Goal: Task Accomplishment & Management: Manage account settings

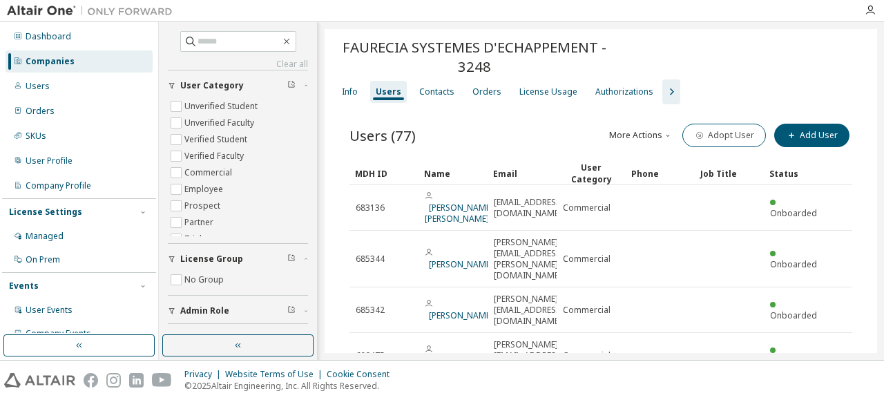
scroll to position [144, 0]
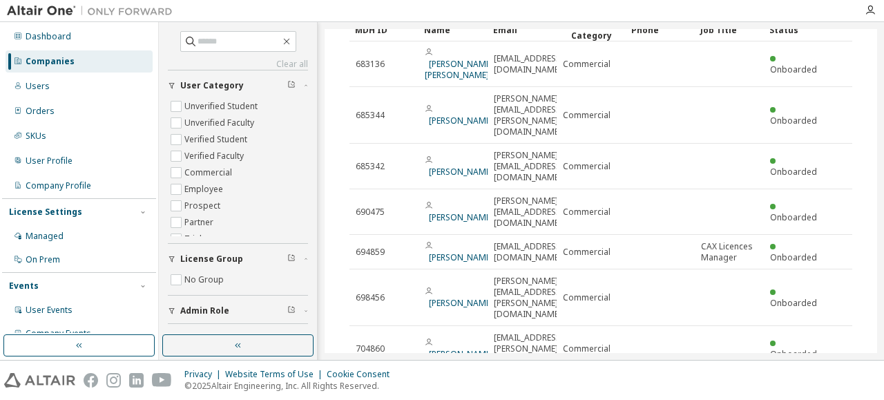
click at [878, 41] on div "Clear all Status Role Admin Role License Group No Group User Category Unverifie…" at bounding box center [521, 191] width 725 height 338
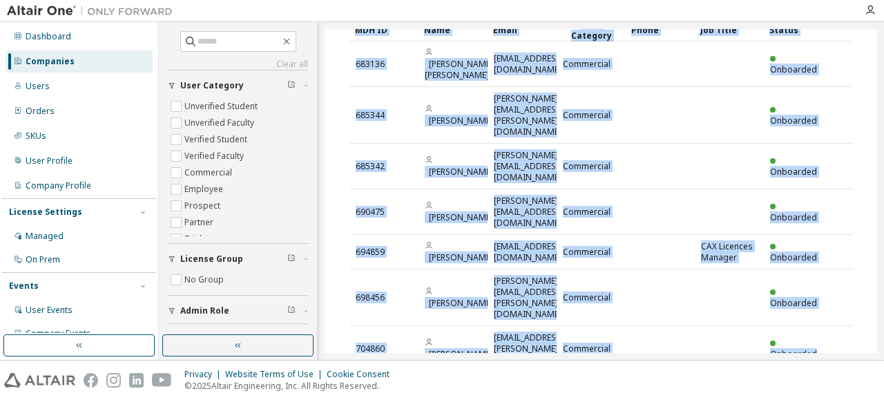
click at [878, 41] on div "Clear all Status Role Admin Role License Group No Group User Category Unverifie…" at bounding box center [521, 191] width 725 height 338
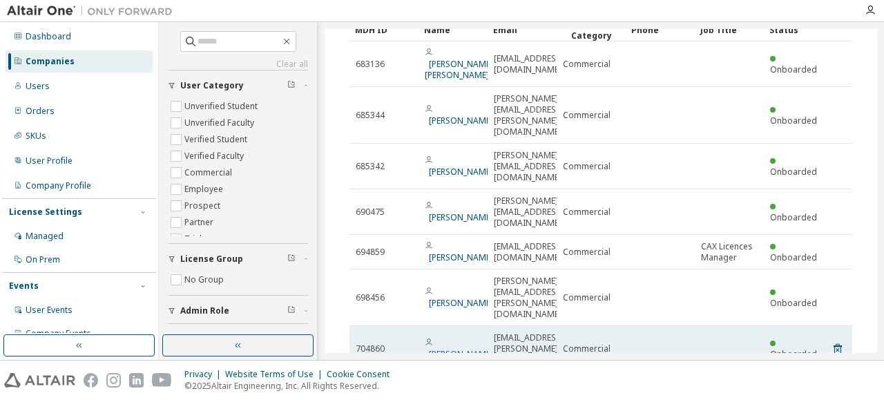
click at [452, 348] on link "[PERSON_NAME]" at bounding box center [461, 354] width 64 height 12
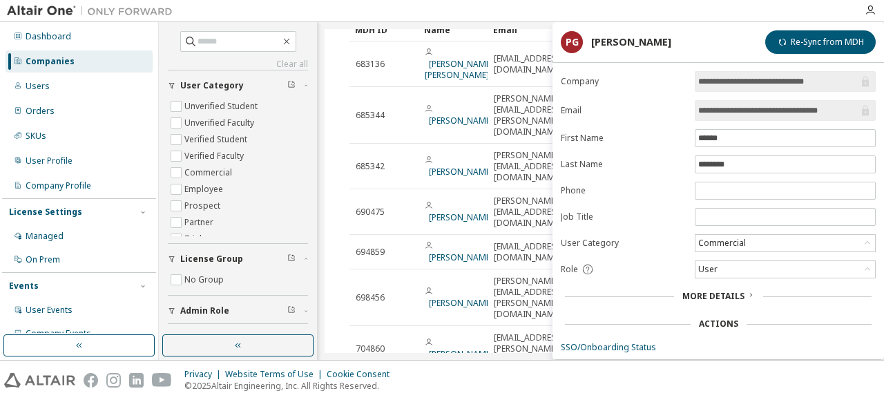
click at [396, 336] on div "Users (77) More Actions Import From CSV Export To CSV Adopt User Add User Clear…" at bounding box center [601, 198] width 536 height 475
click at [488, 343] on div "Users (77) More Actions Import From CSV Export To CSV Adopt User Add User Clear…" at bounding box center [601, 198] width 536 height 475
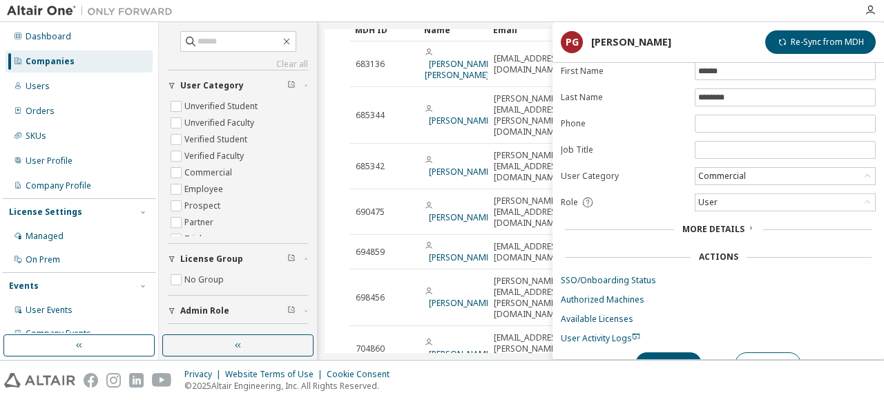
scroll to position [85, 0]
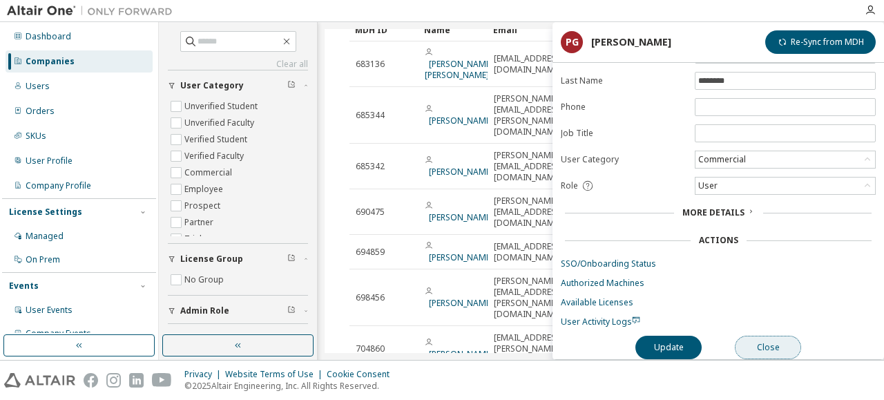
click at [765, 336] on button "Close" at bounding box center [768, 347] width 66 height 23
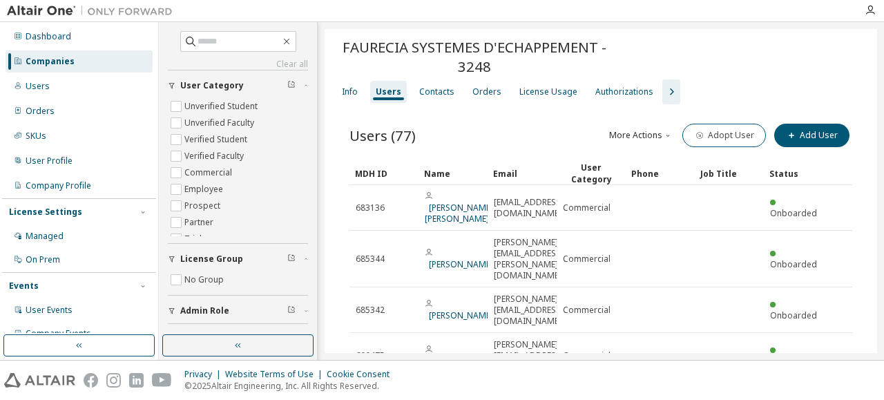
click at [388, 99] on div "Users" at bounding box center [388, 92] width 37 height 22
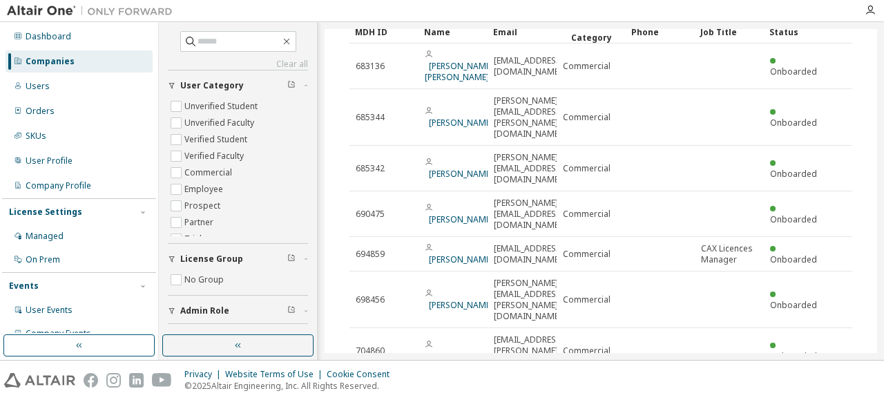
scroll to position [144, 0]
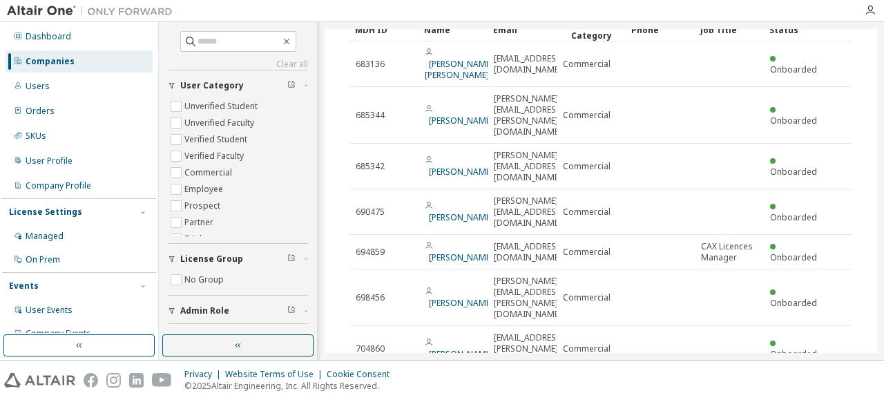
click at [771, 380] on icon "button" at bounding box center [775, 388] width 17 height 17
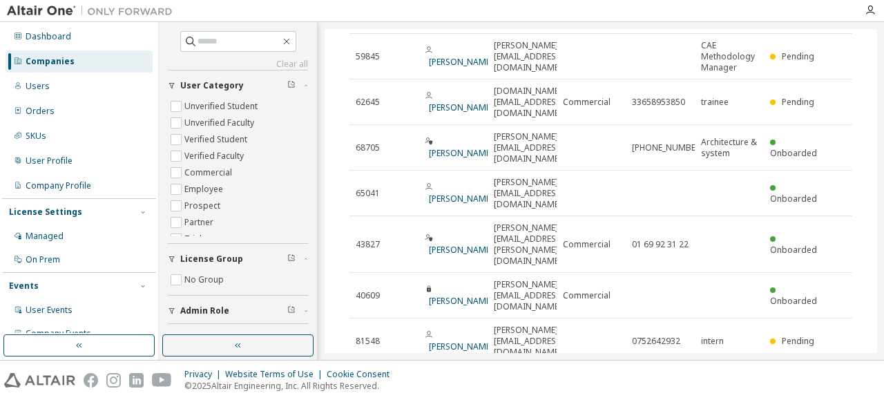
scroll to position [252, 0]
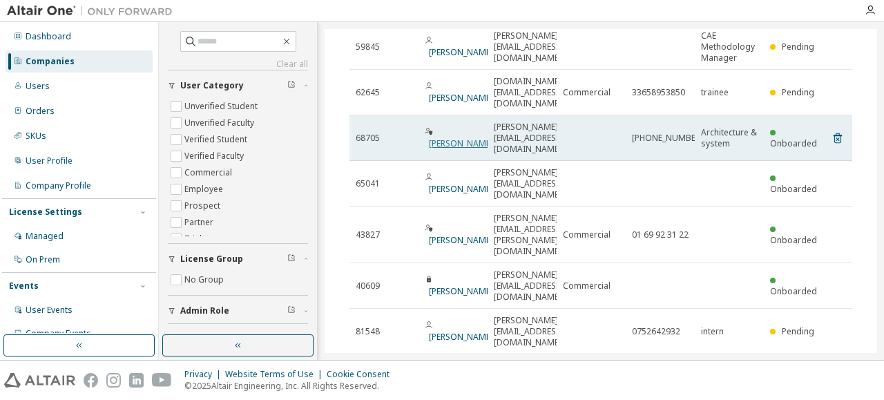
click at [446, 137] on link "[PERSON_NAME]" at bounding box center [461, 143] width 64 height 12
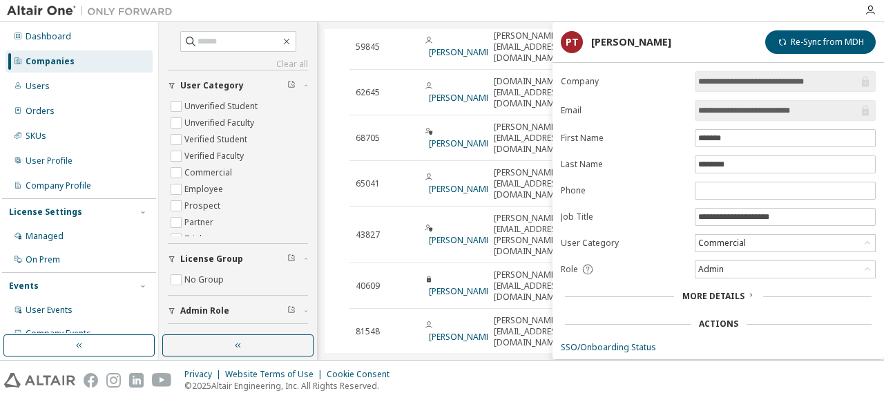
click at [779, 110] on input "**********" at bounding box center [778, 111] width 160 height 14
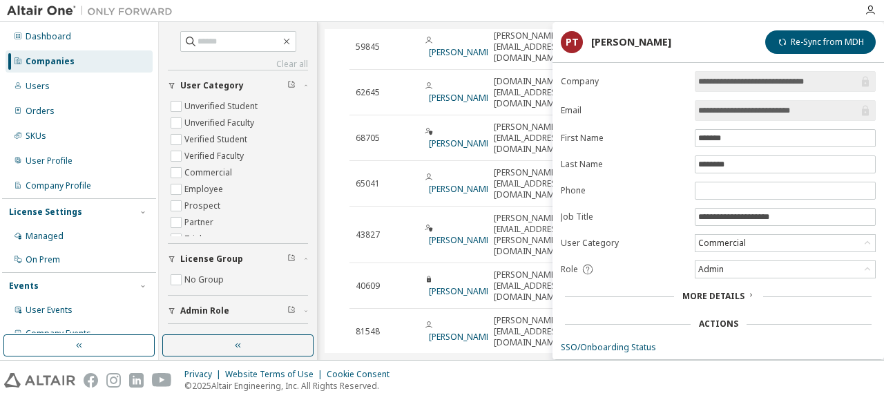
click at [779, 110] on input "**********" at bounding box center [778, 111] width 160 height 14
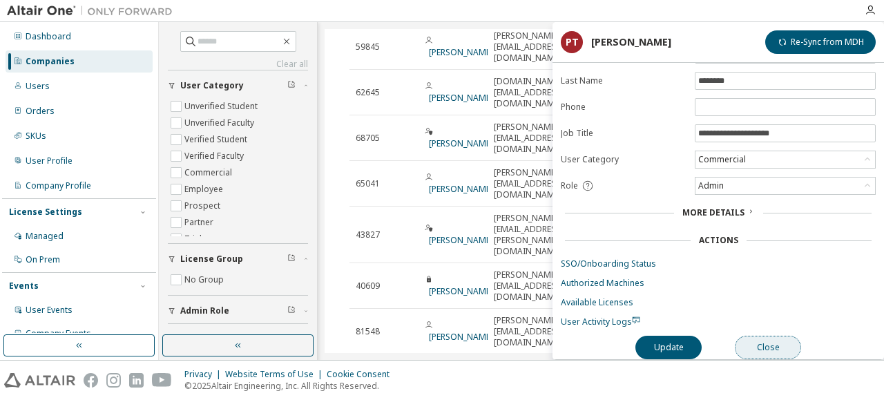
click at [779, 343] on button "Close" at bounding box center [768, 347] width 66 height 23
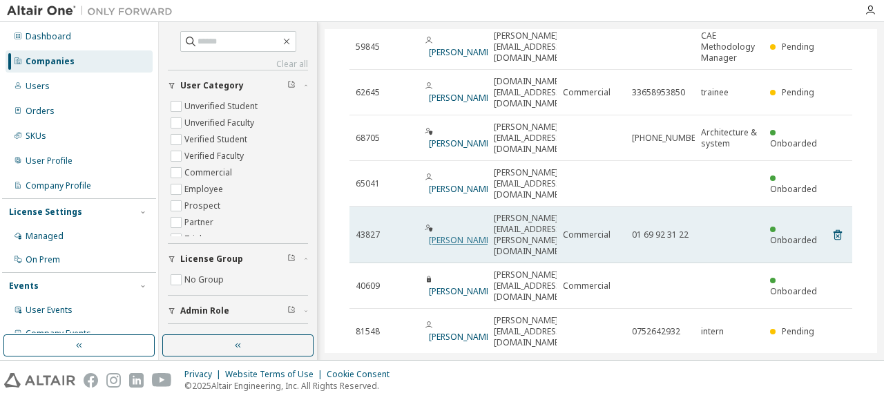
click at [447, 234] on link "[PERSON_NAME]" at bounding box center [461, 240] width 64 height 12
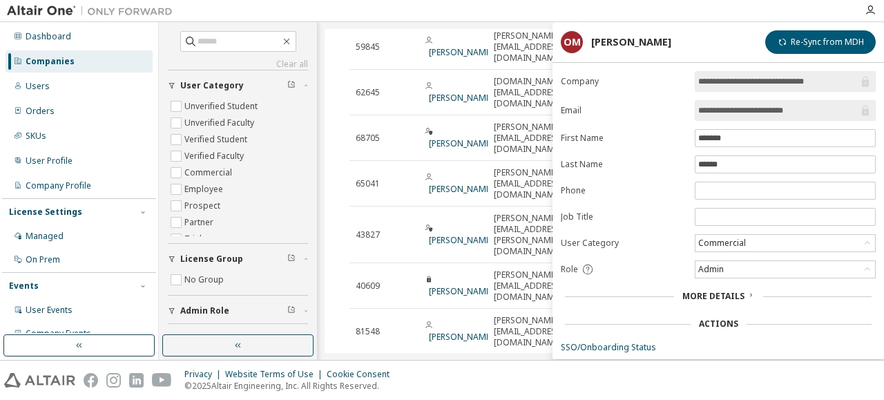
click at [765, 115] on input "**********" at bounding box center [778, 111] width 160 height 14
click at [544, 371] on div "Privacy Website Terms of Use Cookie Consent © 2025 Altair Engineering, Inc. All…" at bounding box center [442, 379] width 884 height 39
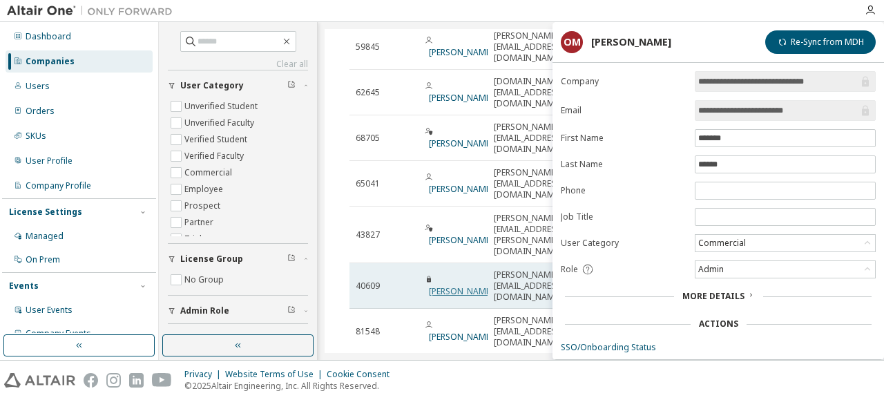
click at [450, 285] on link "[PERSON_NAME]" at bounding box center [461, 291] width 64 height 12
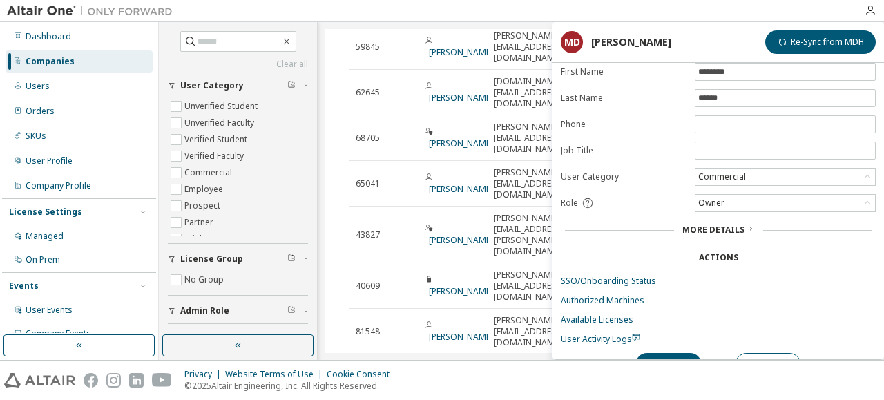
scroll to position [85, 0]
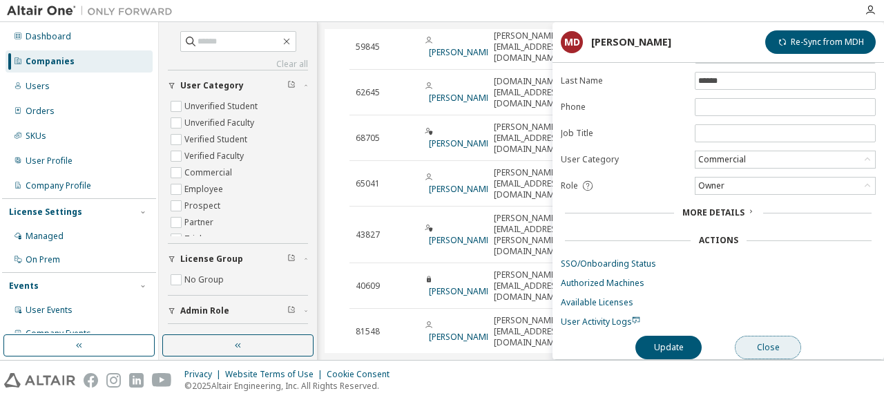
click at [777, 344] on button "Close" at bounding box center [768, 347] width 66 height 23
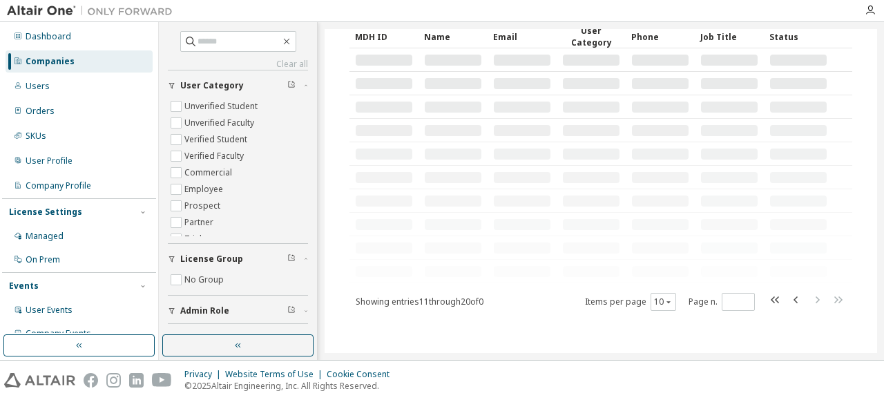
scroll to position [252, 0]
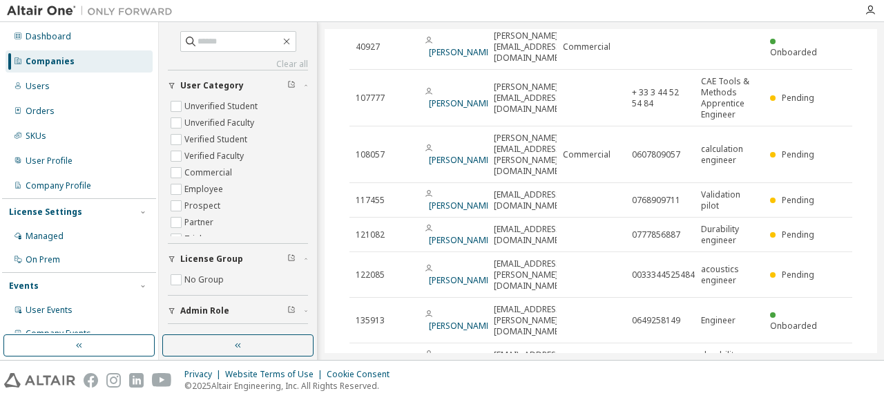
click at [815, 386] on icon "button" at bounding box center [817, 394] width 17 height 17
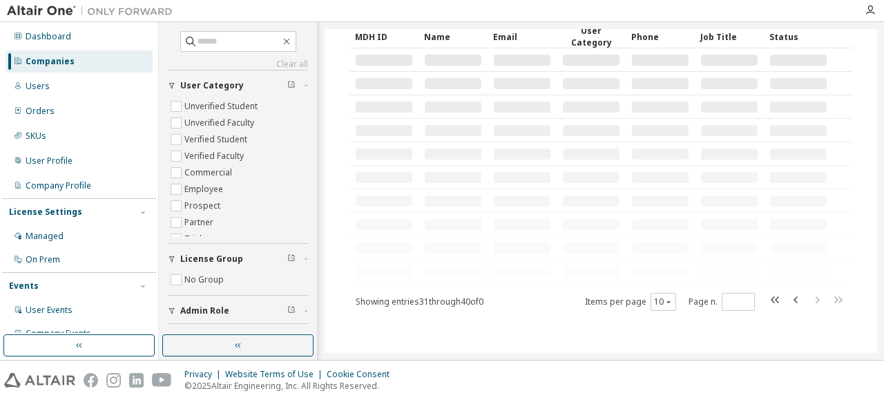
scroll to position [247, 0]
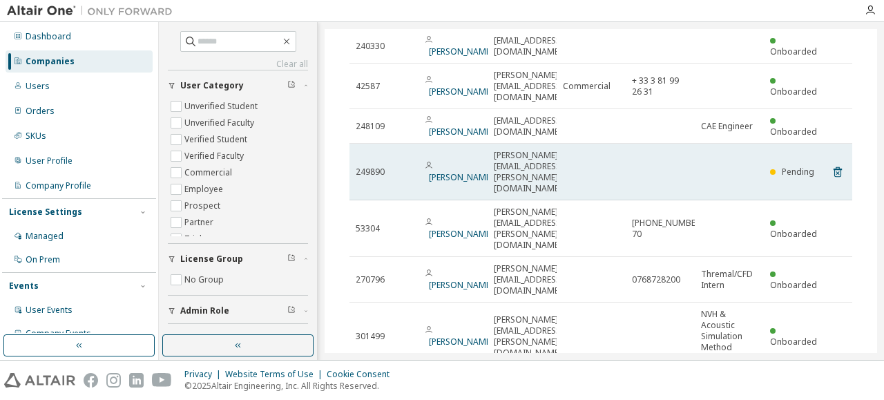
scroll to position [269, 0]
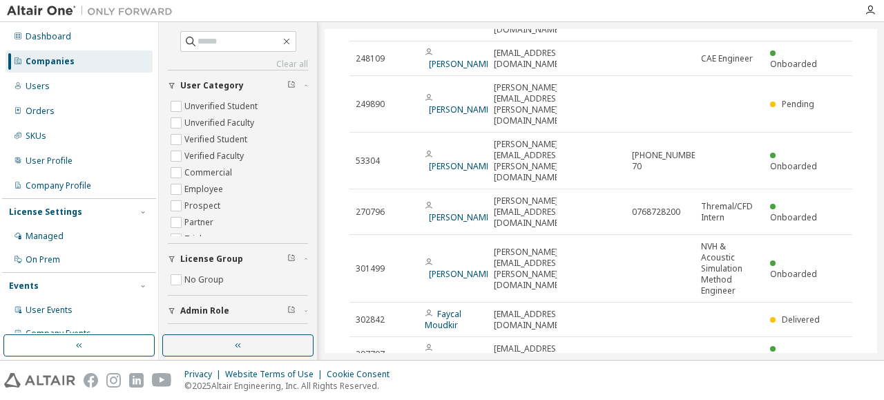
click at [788, 380] on icon "button" at bounding box center [796, 388] width 17 height 17
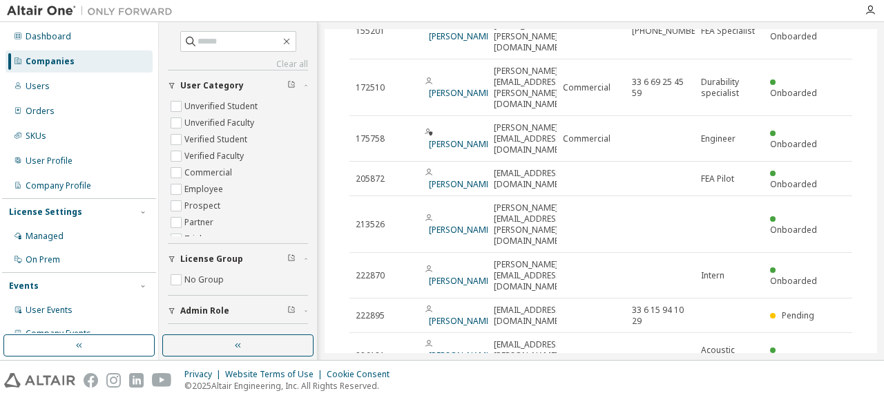
scroll to position [247, 0]
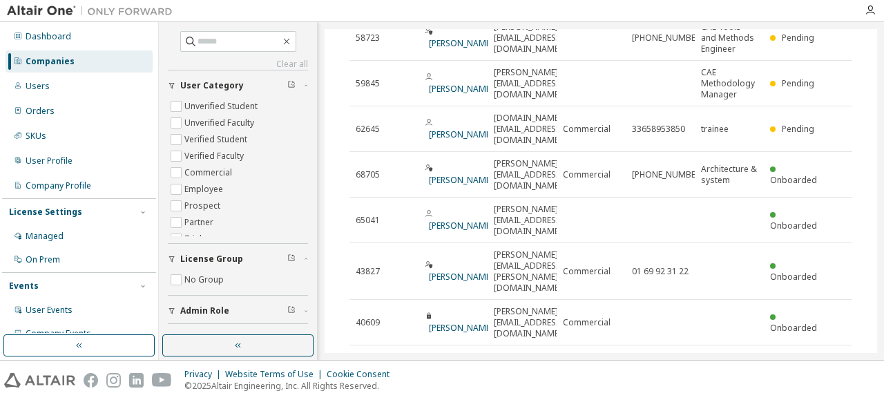
scroll to position [269, 0]
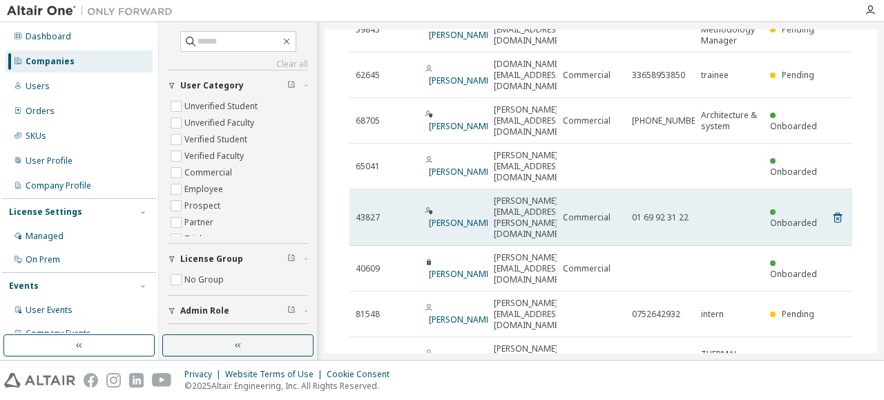
click at [357, 189] on td "43827" at bounding box center [383, 217] width 69 height 57
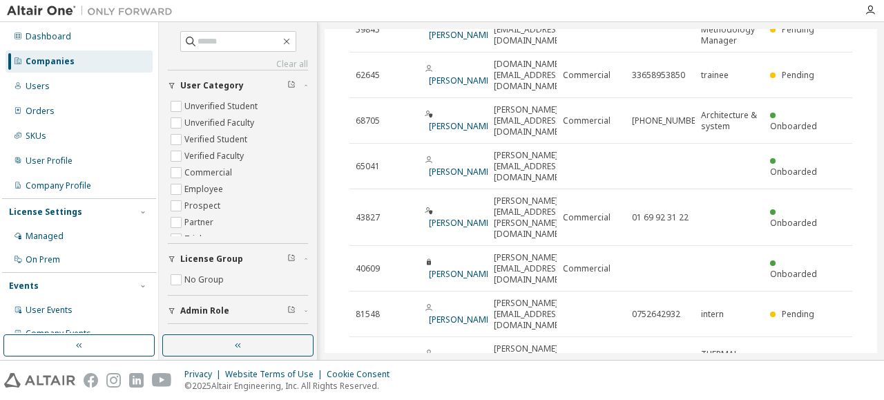
click at [809, 391] on icon "button" at bounding box center [817, 399] width 17 height 17
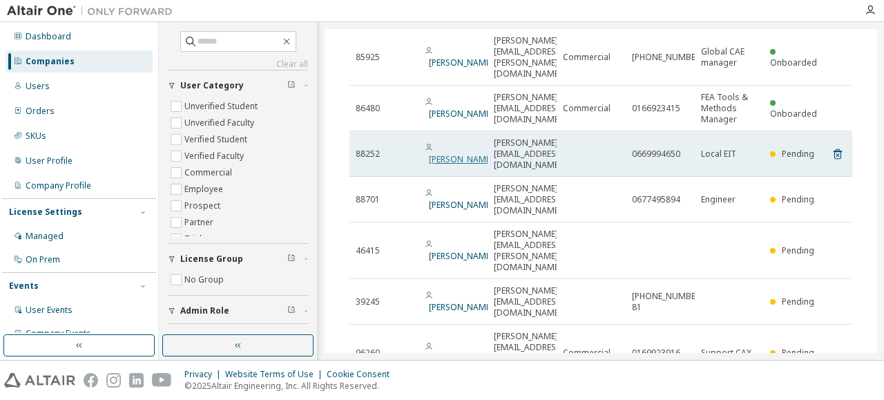
click at [453, 153] on link "[PERSON_NAME]" at bounding box center [461, 159] width 64 height 12
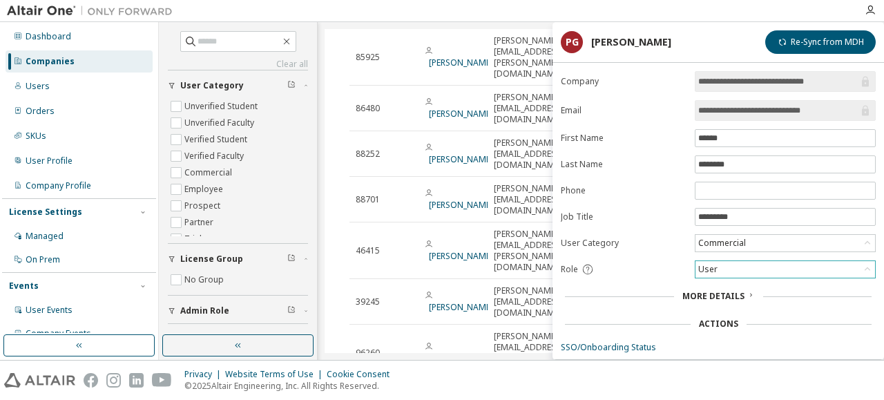
click at [796, 265] on div "User" at bounding box center [785, 269] width 180 height 17
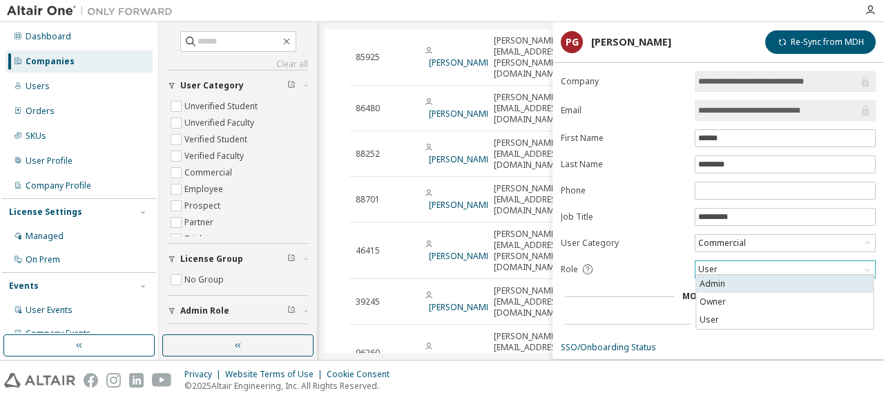
click at [746, 281] on li "Admin" at bounding box center [784, 284] width 177 height 18
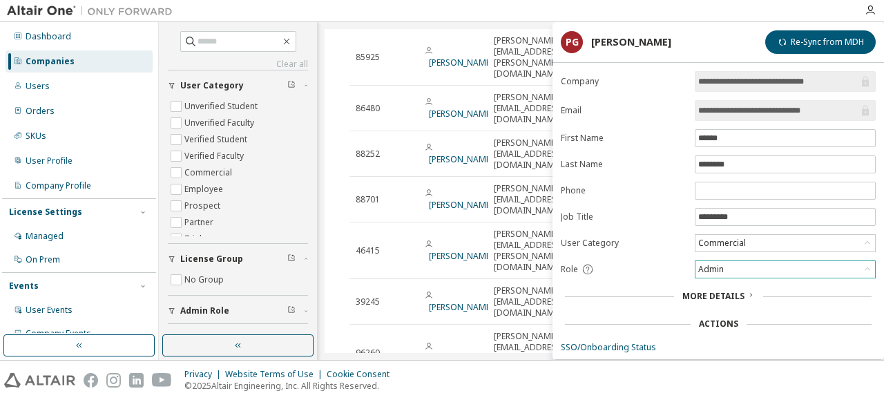
scroll to position [85, 0]
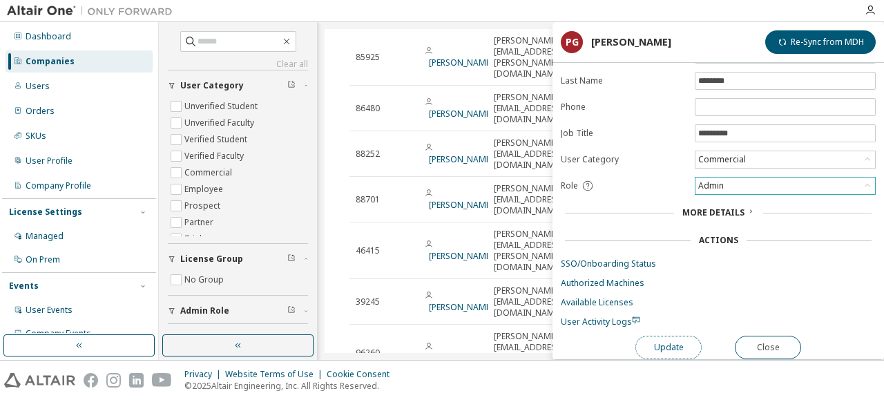
click at [674, 342] on button "Update" at bounding box center [668, 347] width 66 height 23
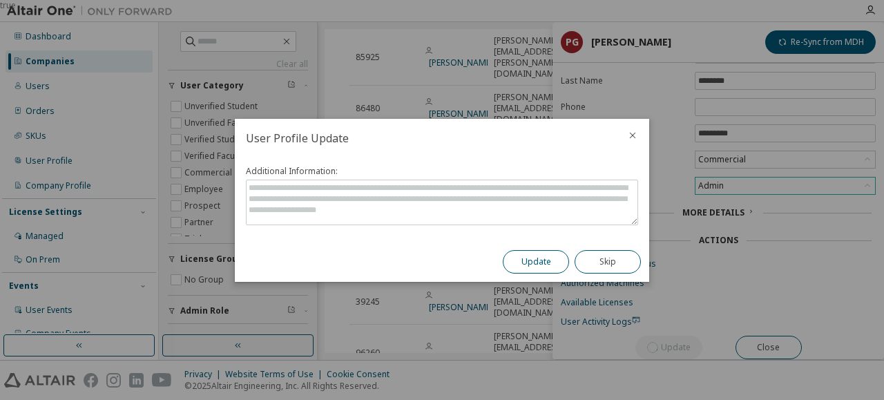
click at [531, 260] on button "Update" at bounding box center [536, 261] width 66 height 23
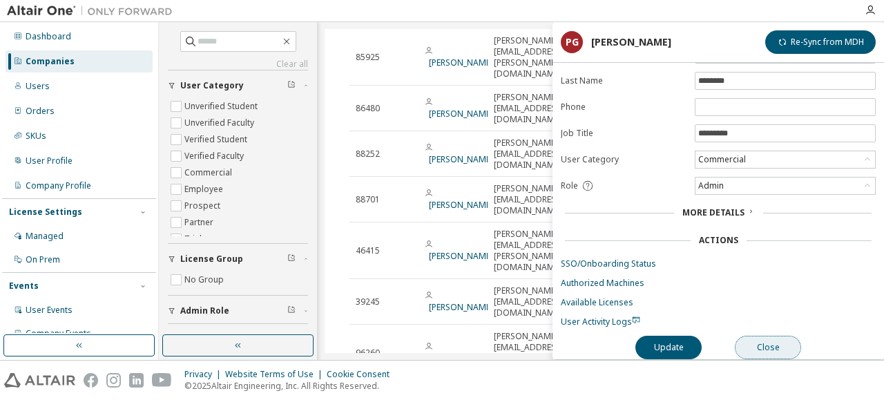
click at [773, 342] on button "Close" at bounding box center [768, 347] width 66 height 23
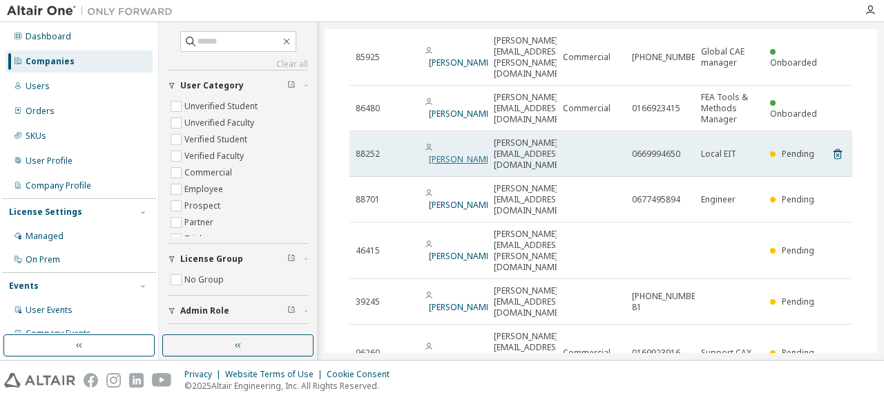
click at [457, 153] on link "[PERSON_NAME]" at bounding box center [461, 159] width 64 height 12
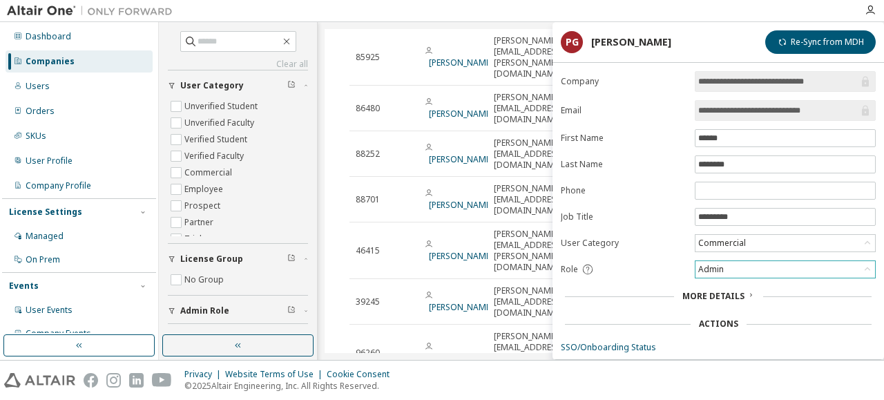
click at [797, 267] on div "Admin" at bounding box center [785, 269] width 180 height 17
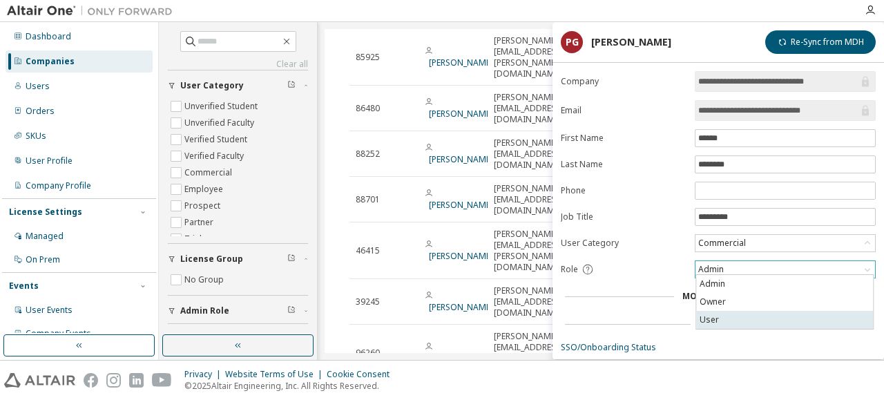
click at [742, 318] on li "User" at bounding box center [784, 320] width 177 height 18
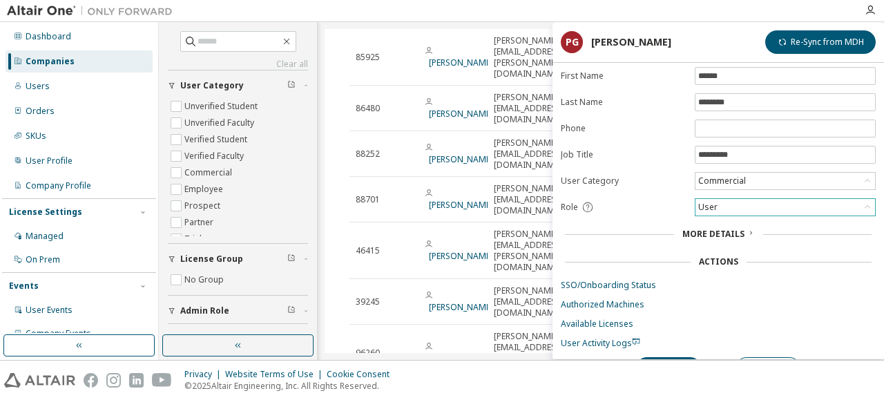
scroll to position [85, 0]
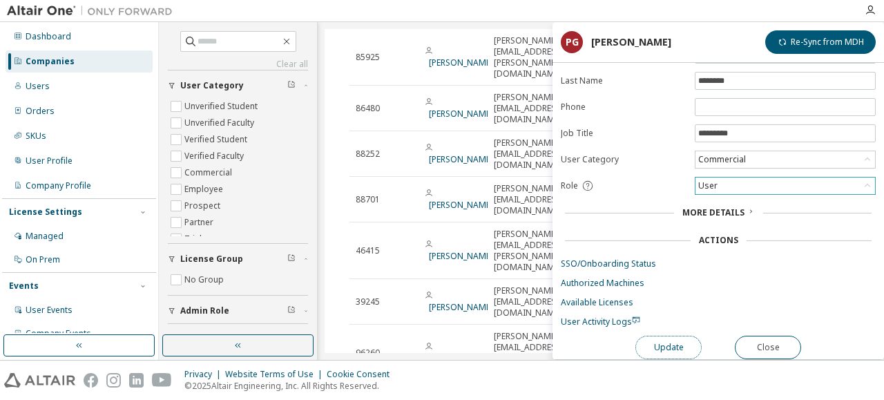
click at [684, 346] on button "Update" at bounding box center [668, 347] width 66 height 23
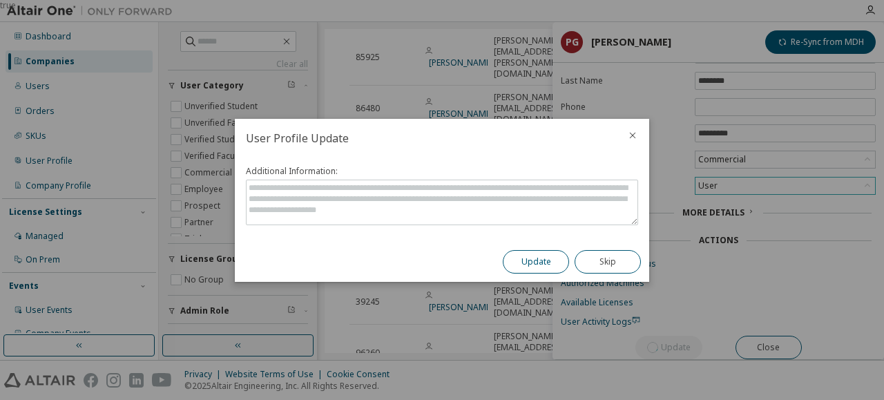
click at [539, 269] on button "Update" at bounding box center [536, 261] width 66 height 23
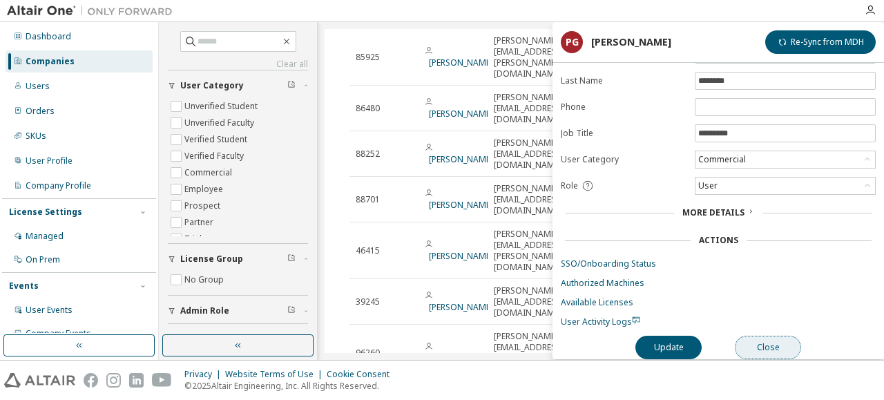
click at [783, 340] on button "Close" at bounding box center [768, 347] width 66 height 23
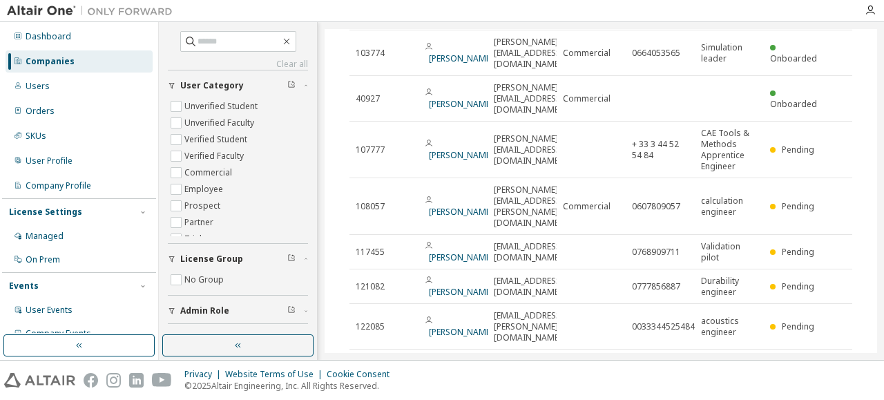
scroll to position [280, 0]
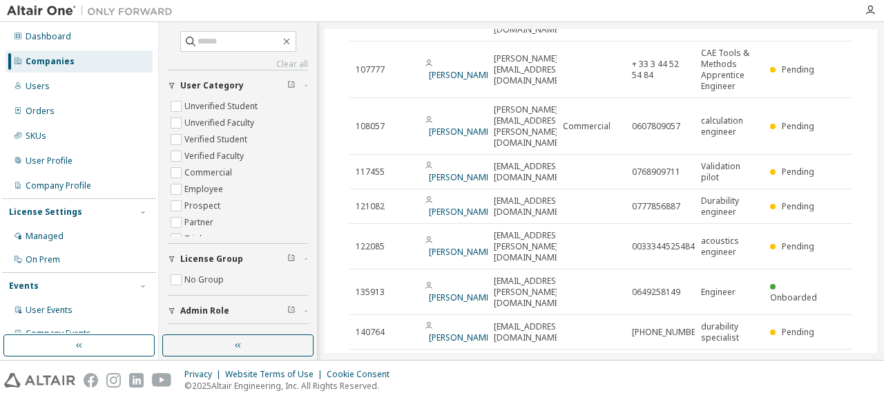
click at [811, 358] on icon "button" at bounding box center [817, 366] width 17 height 17
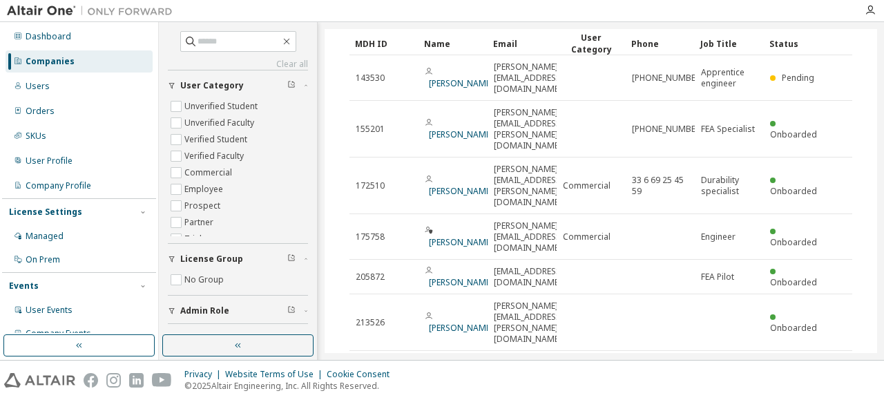
scroll to position [247, 0]
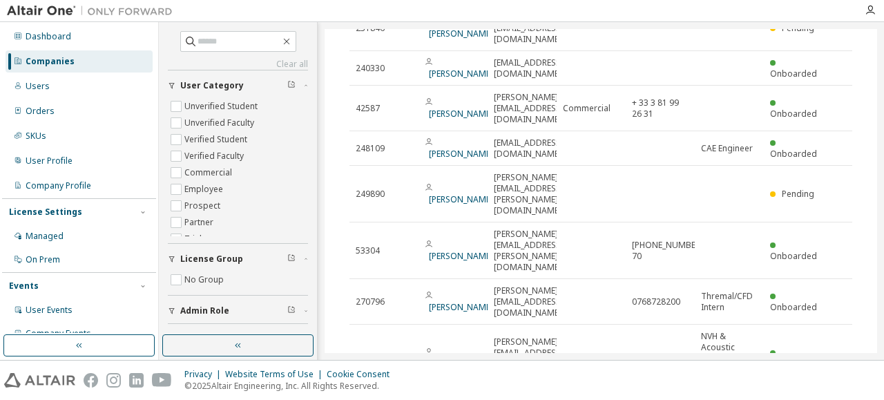
scroll to position [269, 0]
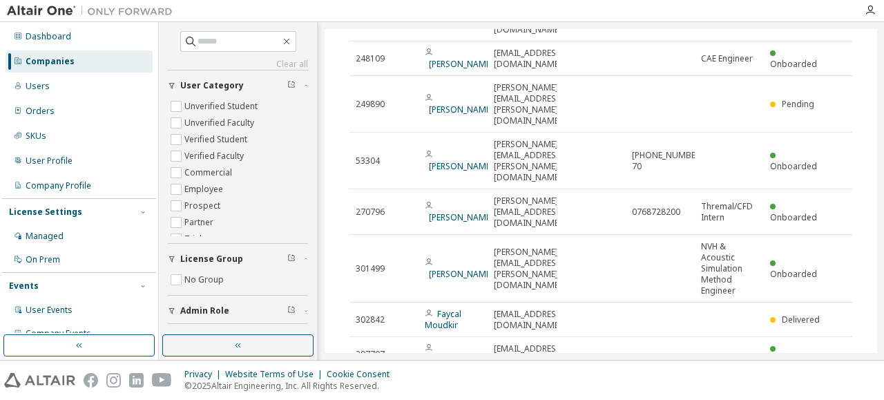
click at [816, 385] on icon "button" at bounding box center [818, 388] width 4 height 7
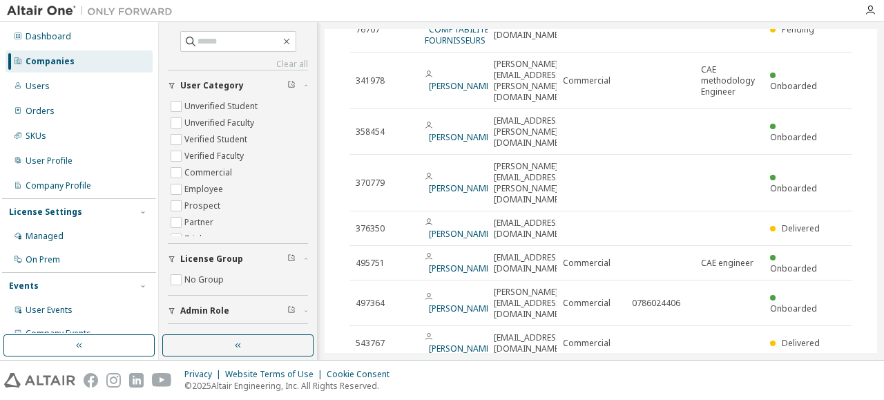
click at [812, 369] on icon "button" at bounding box center [817, 377] width 17 height 17
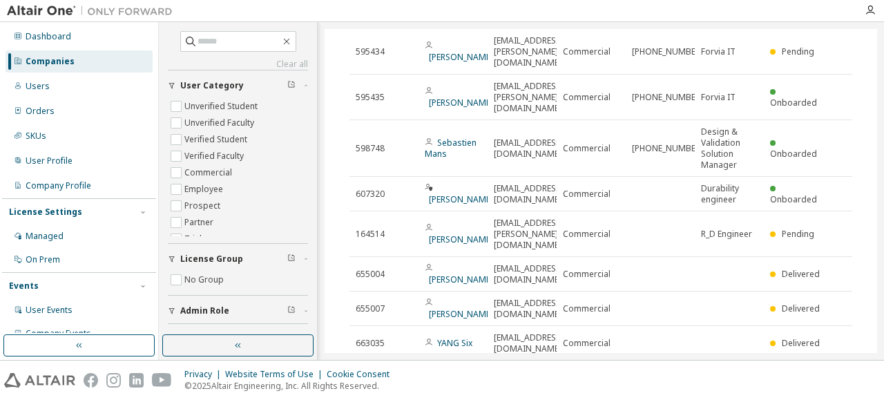
scroll to position [247, 0]
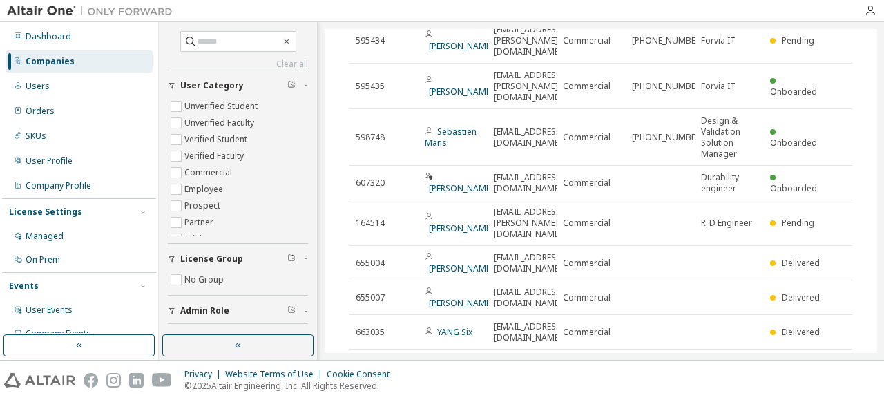
click at [816, 363] on icon "button" at bounding box center [818, 366] width 4 height 7
type input "*"
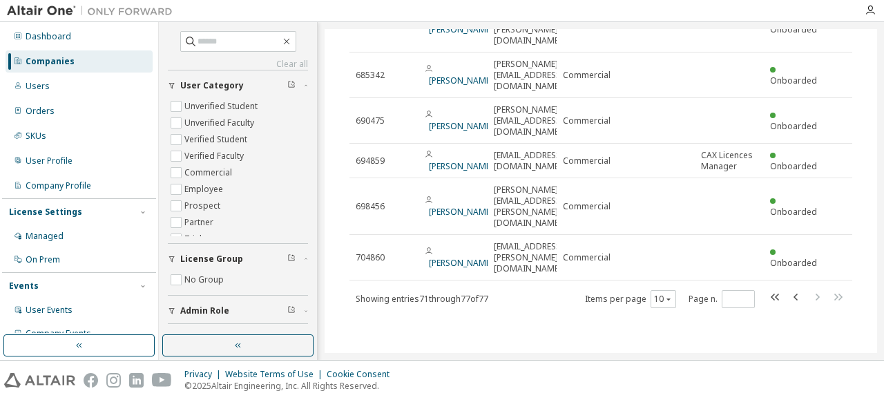
scroll to position [144, 0]
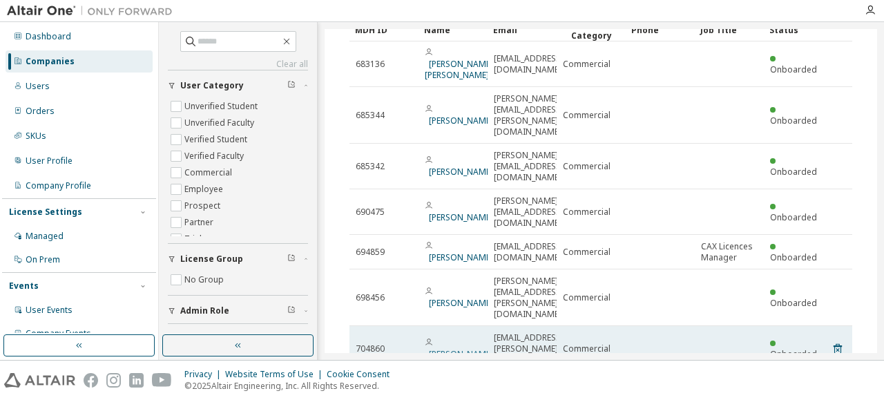
click at [450, 348] on link "[PERSON_NAME]" at bounding box center [461, 354] width 64 height 12
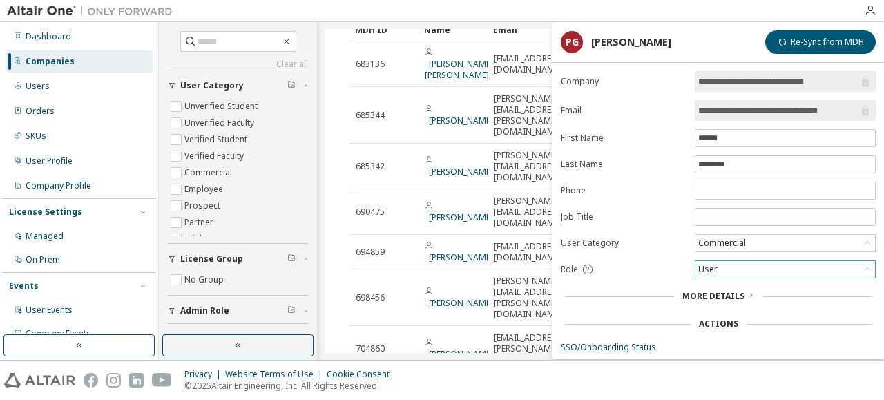
click at [730, 264] on div "User" at bounding box center [785, 269] width 180 height 17
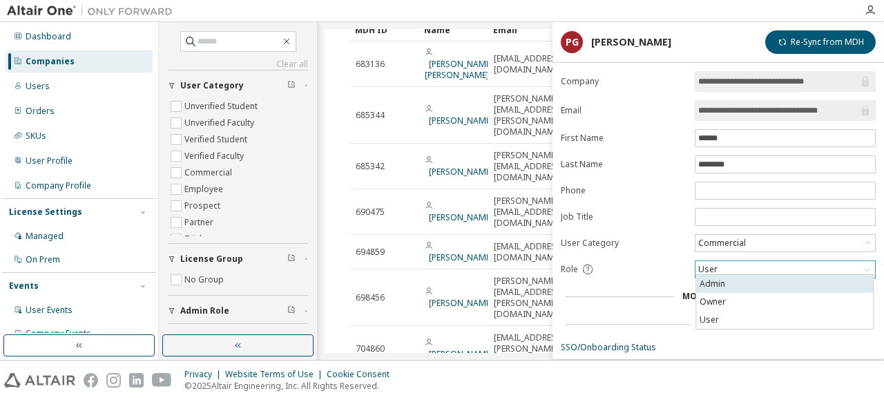
click at [728, 287] on li "Admin" at bounding box center [784, 284] width 177 height 18
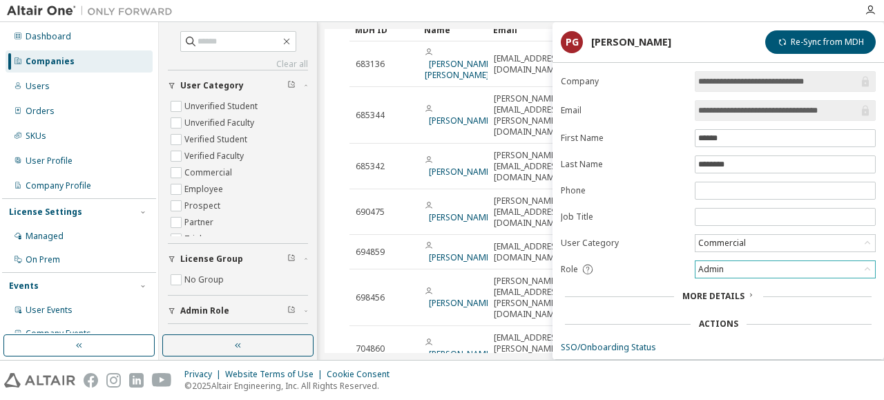
scroll to position [85, 0]
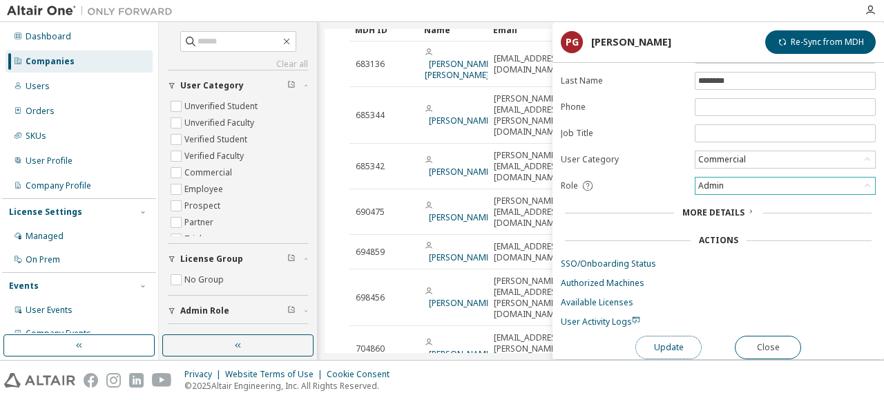
click at [680, 346] on button "Update" at bounding box center [668, 347] width 66 height 23
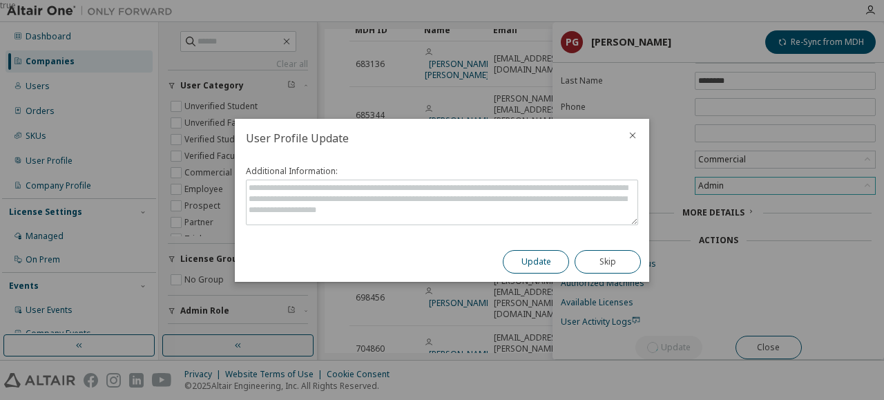
click at [540, 262] on button "Update" at bounding box center [536, 261] width 66 height 23
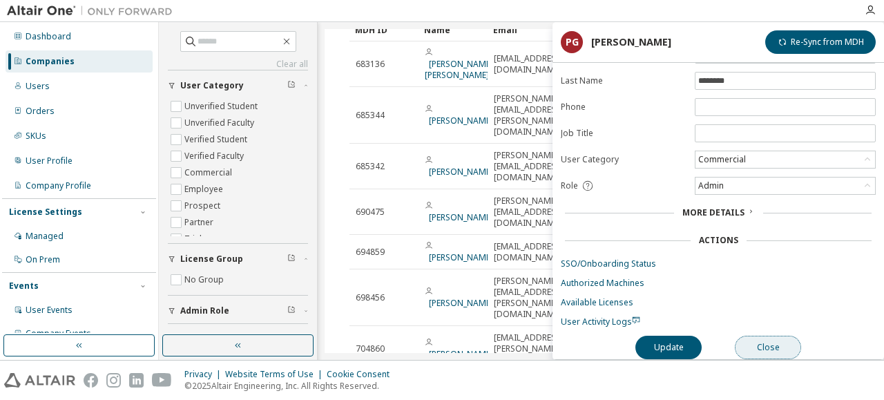
click at [768, 336] on button "Close" at bounding box center [768, 347] width 66 height 23
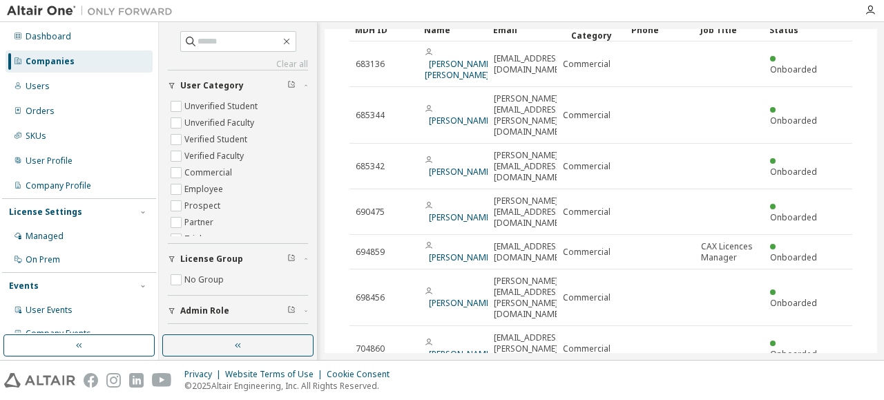
click at [617, 399] on div "Privacy Website Terms of Use Cookie Consent © 2025 Altair Engineering, Inc. All…" at bounding box center [442, 379] width 884 height 39
click at [875, 12] on icon "button" at bounding box center [870, 10] width 11 height 11
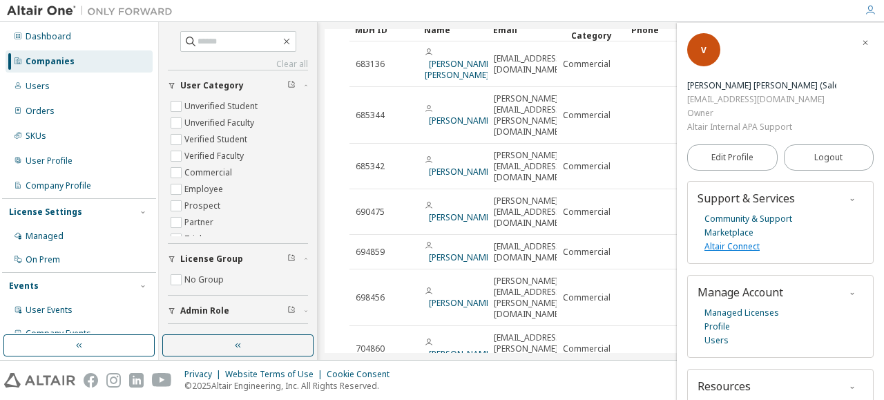
click at [736, 240] on link "Altair Connect" at bounding box center [731, 247] width 55 height 14
